Goal: Task Accomplishment & Management: Complete application form

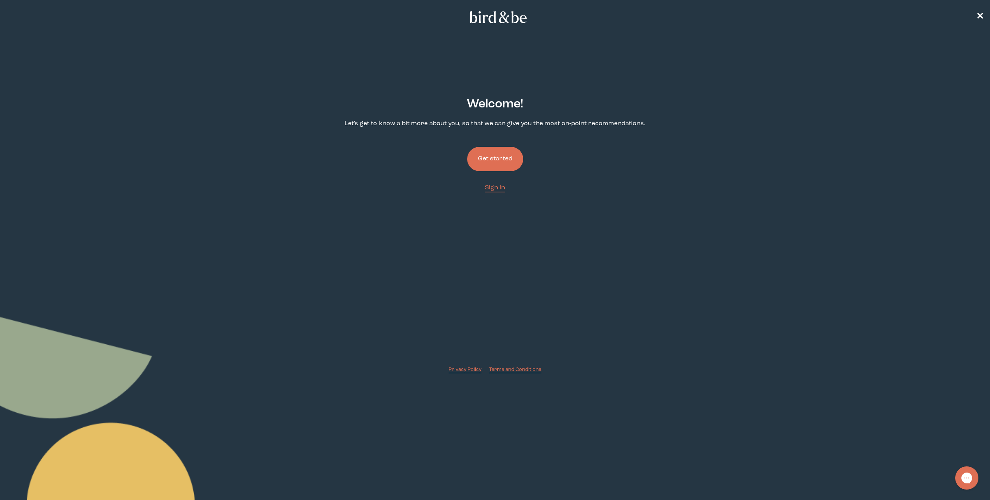
click at [499, 157] on button "Get started" at bounding box center [495, 159] width 56 height 24
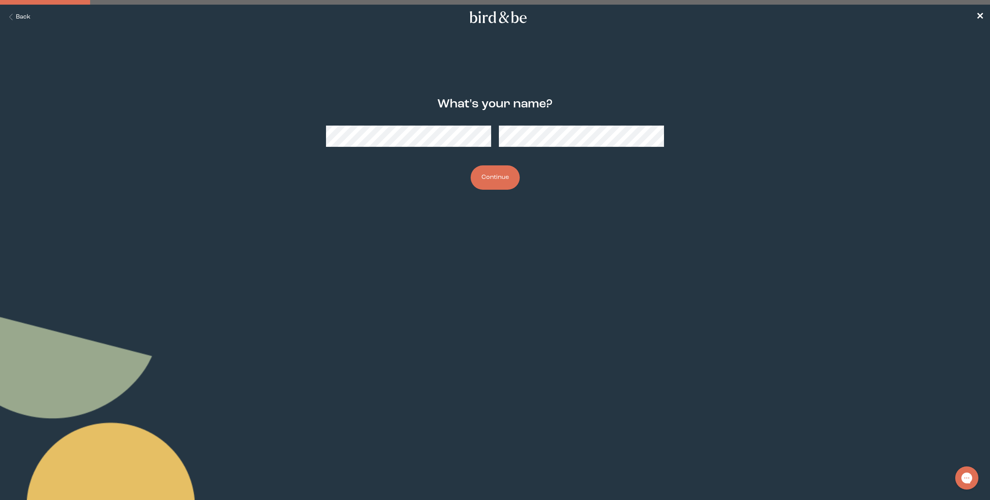
click at [505, 175] on button "Continue" at bounding box center [495, 178] width 49 height 24
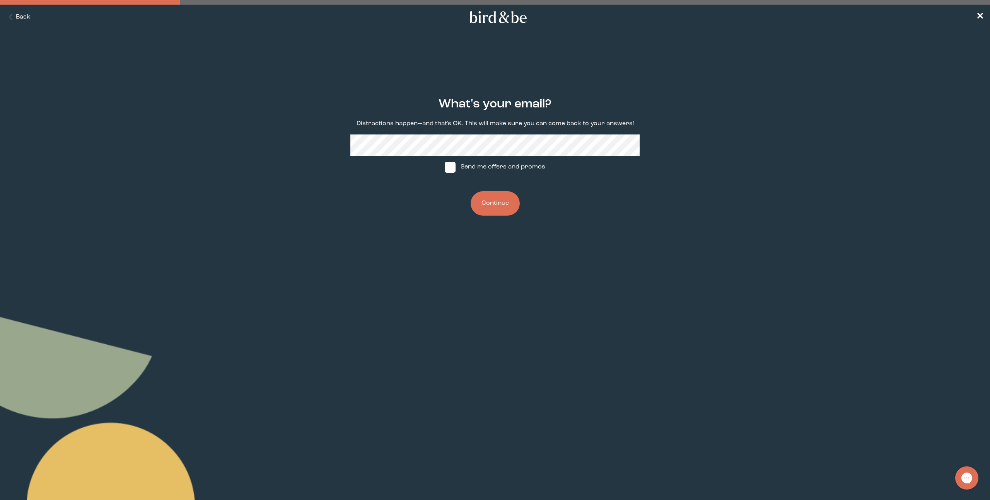
click at [508, 205] on button "Continue" at bounding box center [495, 203] width 49 height 24
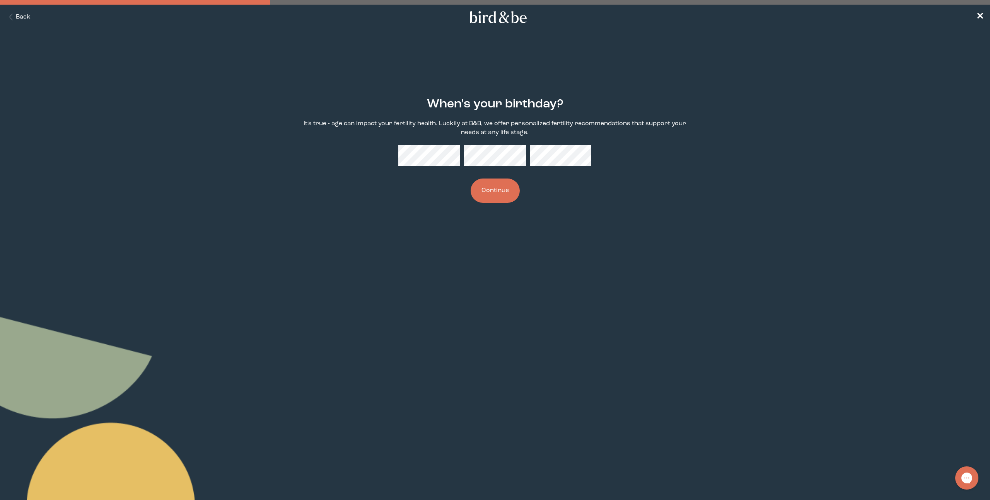
click at [481, 194] on button "Continue" at bounding box center [495, 191] width 49 height 24
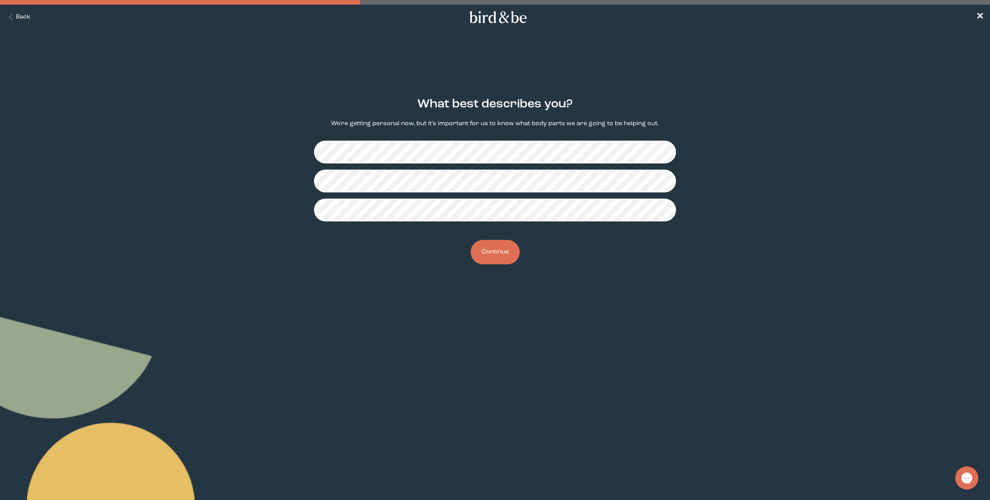
click at [502, 253] on button "Continue" at bounding box center [495, 252] width 49 height 24
click at [498, 242] on button "Continue" at bounding box center [495, 252] width 49 height 24
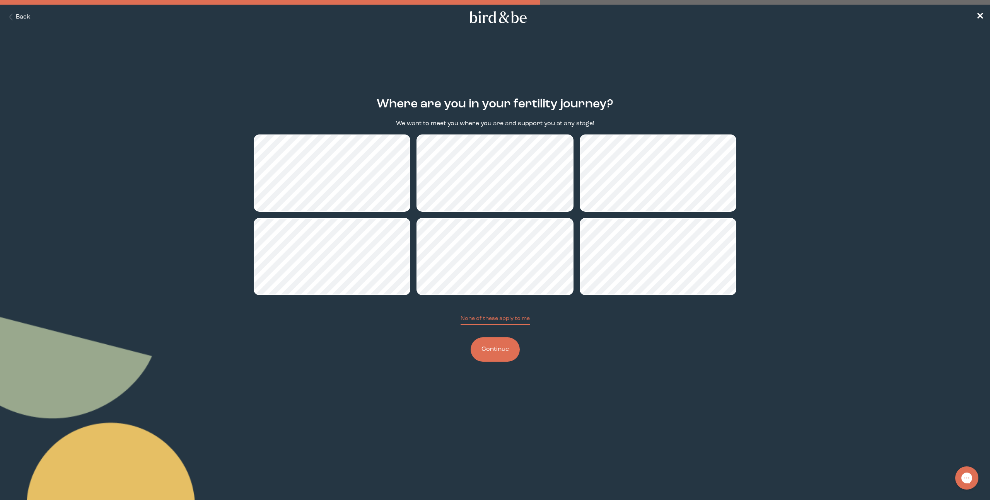
click at [502, 346] on button "Continue" at bounding box center [495, 350] width 49 height 24
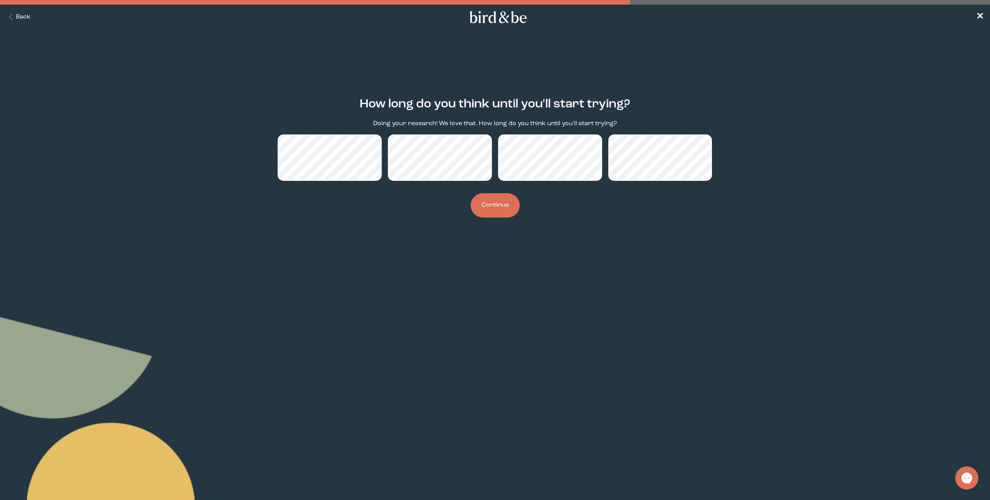
click at [503, 209] on button "Continue" at bounding box center [495, 205] width 49 height 24
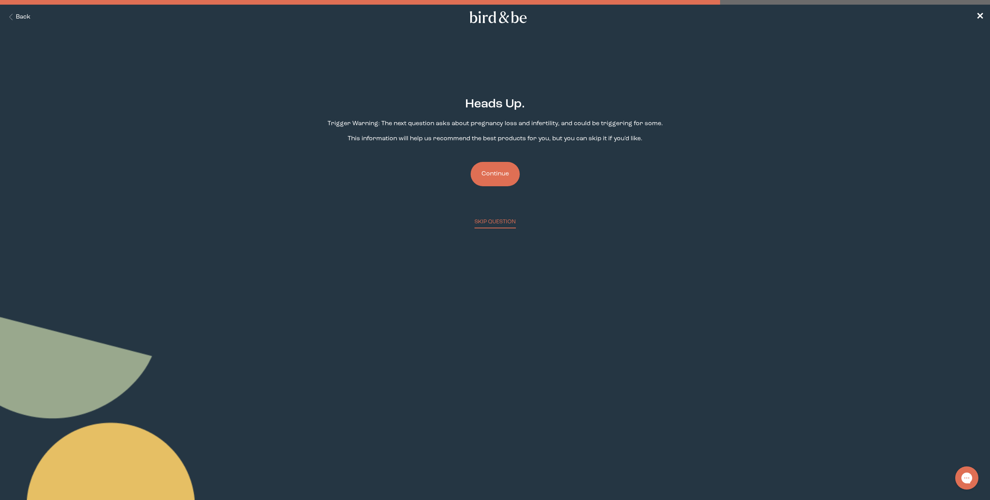
click at [505, 179] on button "Continue" at bounding box center [495, 174] width 49 height 24
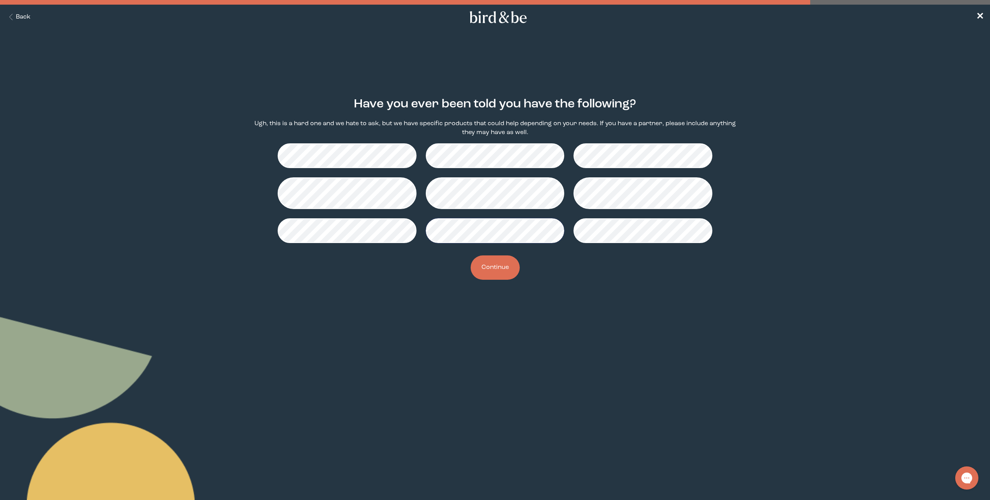
click at [493, 266] on button "Continue" at bounding box center [495, 268] width 49 height 24
